Goal: Find specific page/section: Find specific page/section

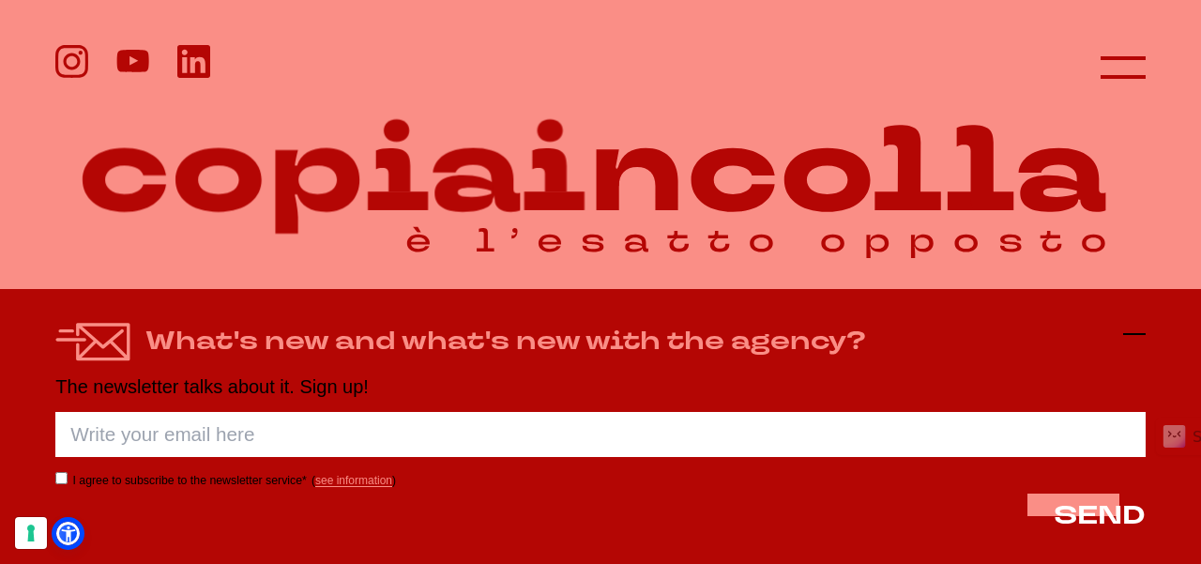
click at [1132, 334] on line at bounding box center [1134, 334] width 23 height 0
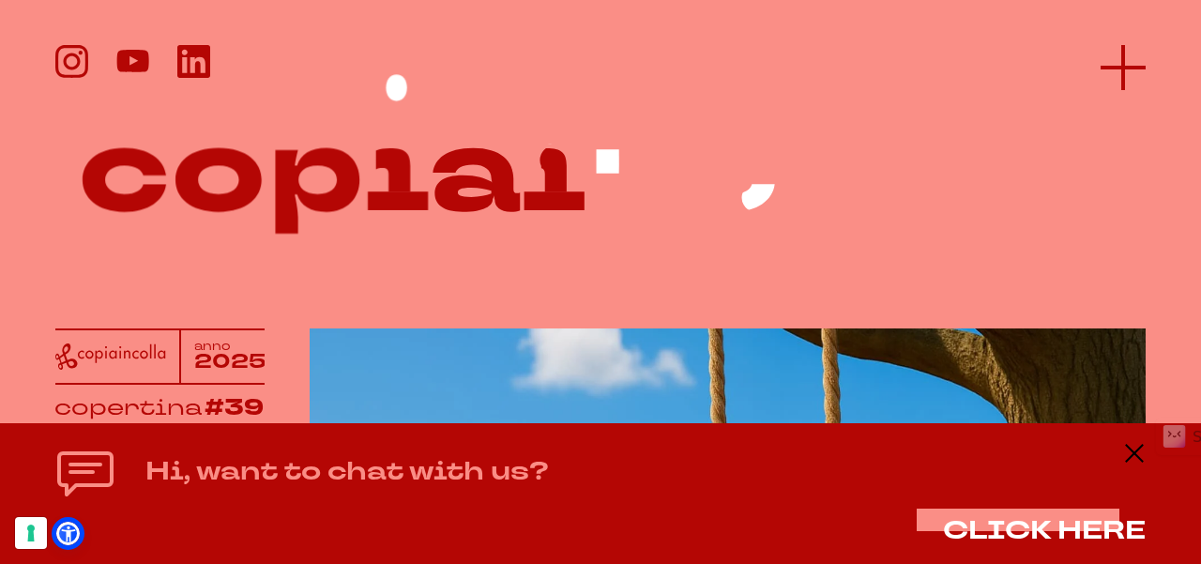
click at [1126, 63] on icon at bounding box center [1122, 67] width 45 height 45
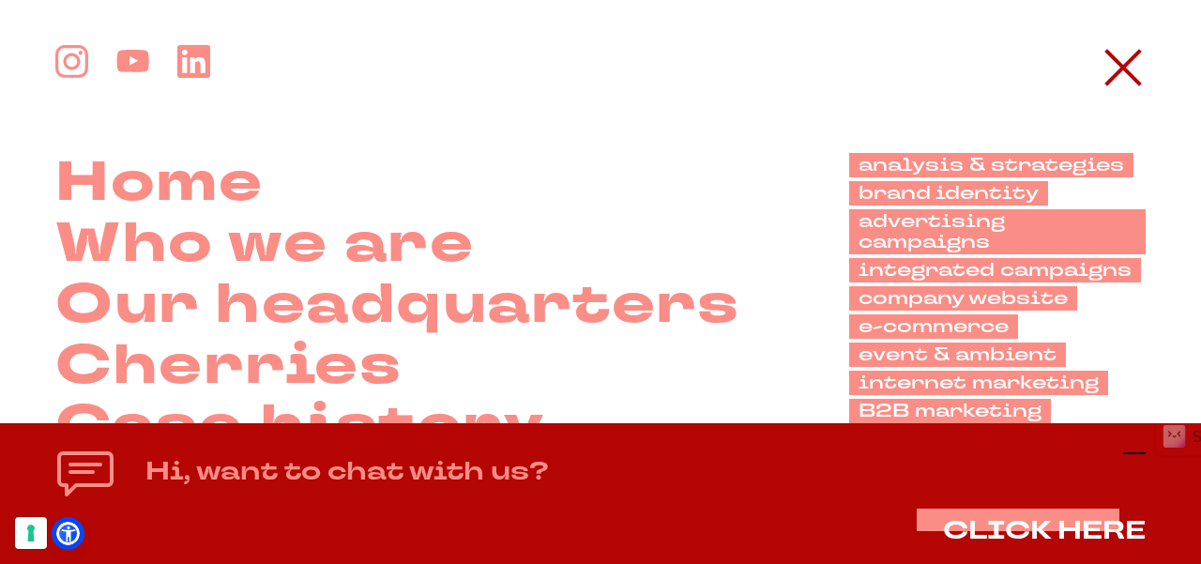
click at [1135, 453] on line at bounding box center [1134, 453] width 23 height 0
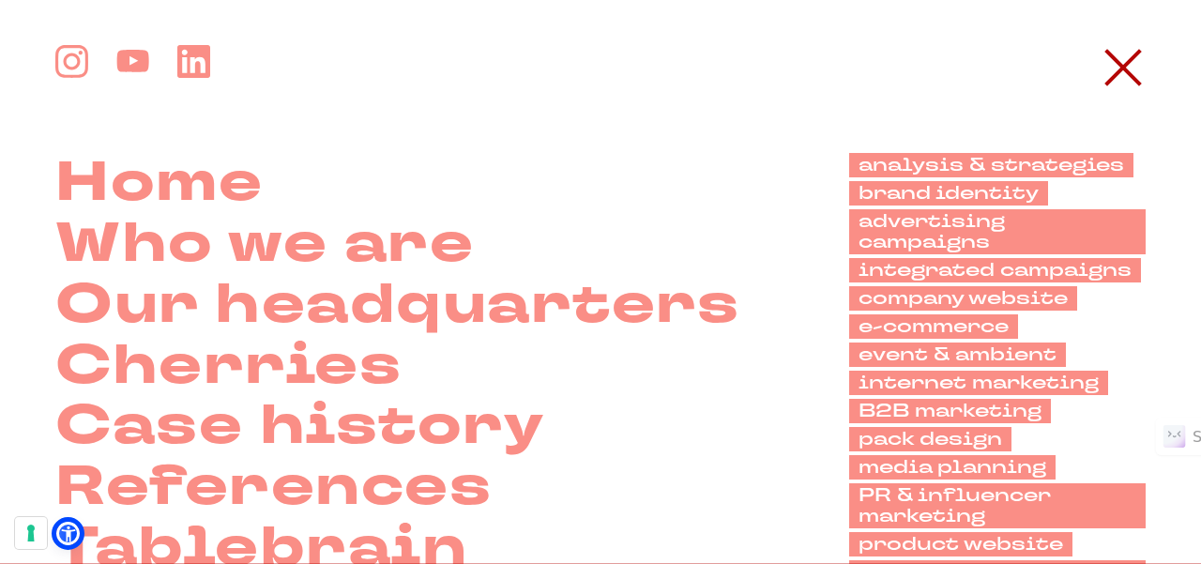
scroll to position [188, 0]
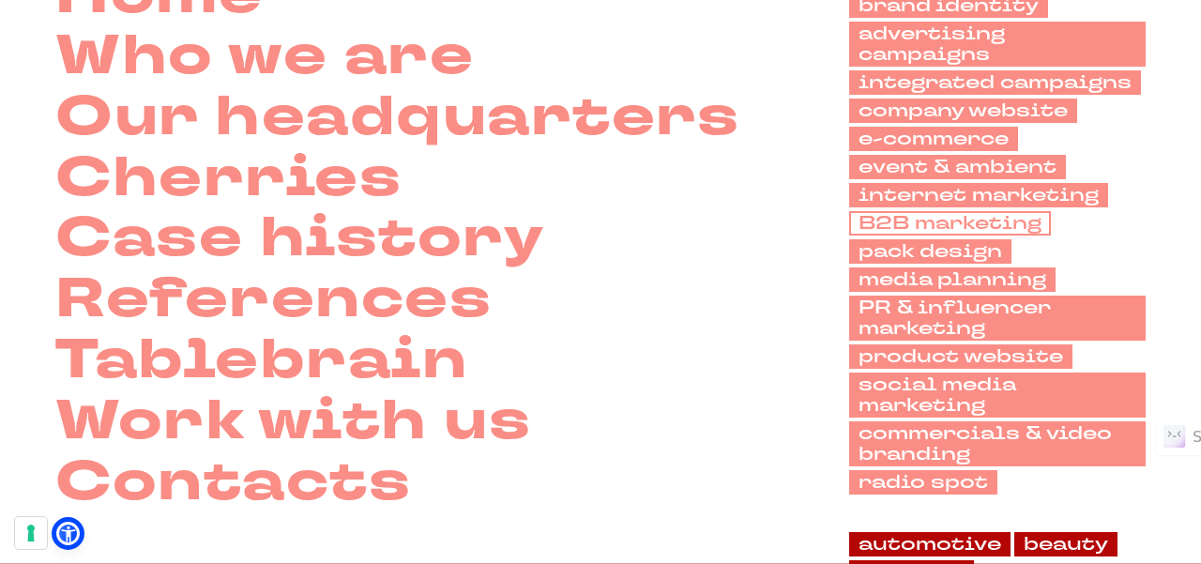
click at [942, 220] on font "B2B marketing" at bounding box center [949, 222] width 183 height 25
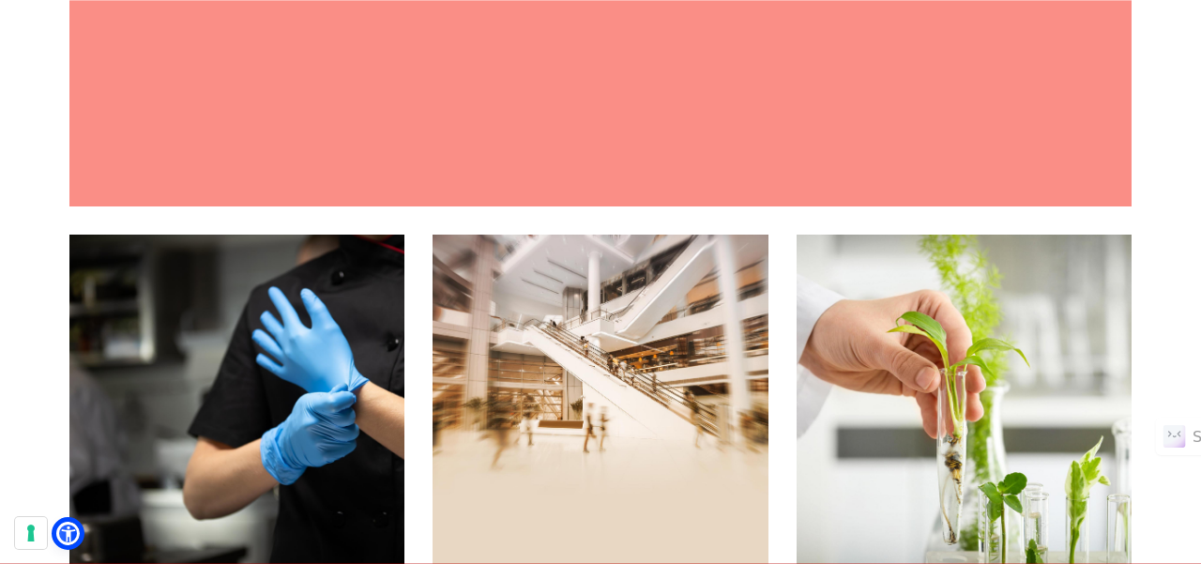
scroll to position [2049, 0]
